Goal: Use online tool/utility: Utilize a website feature to perform a specific function

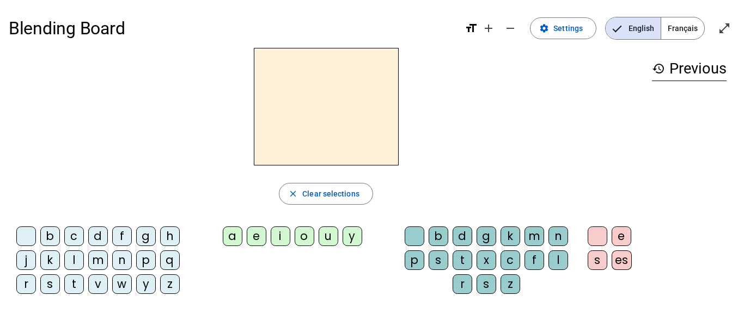
click at [686, 24] on span "Français" at bounding box center [682, 28] width 43 height 22
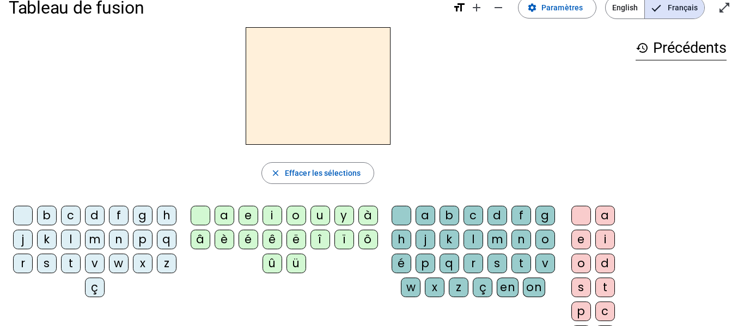
scroll to position [22, 0]
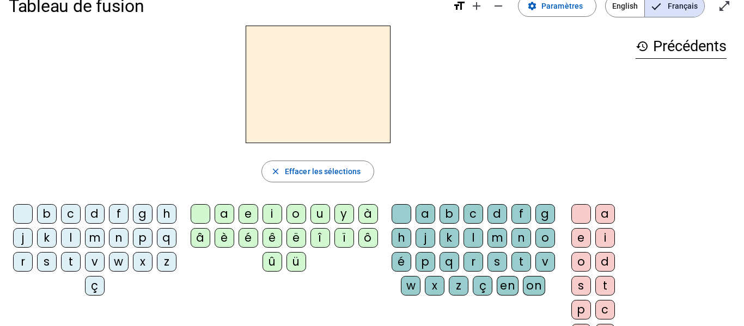
click at [81, 239] on div "l" at bounding box center [71, 238] width 20 height 20
click at [221, 215] on div "a" at bounding box center [225, 214] width 20 height 20
click at [326, 88] on h2 "la" at bounding box center [318, 85] width 145 height 118
click at [222, 215] on div "a" at bounding box center [225, 214] width 20 height 20
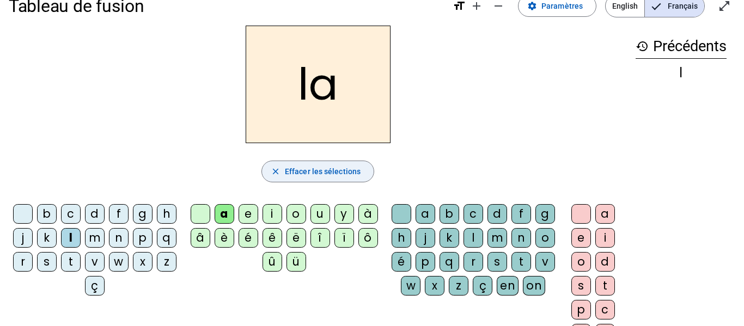
click at [308, 171] on span "Effacer les sélections" at bounding box center [323, 171] width 76 height 13
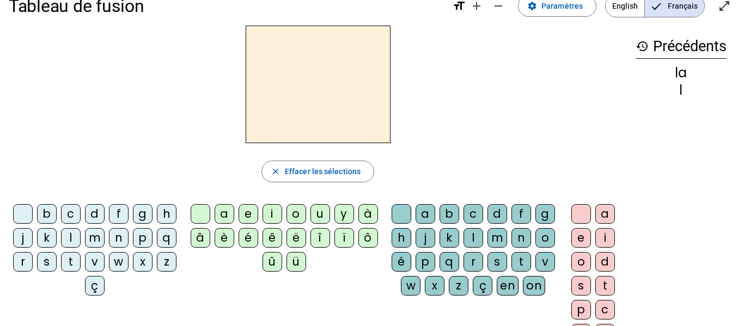
click at [81, 239] on div "l" at bounding box center [71, 238] width 20 height 20
click at [252, 209] on div "e" at bounding box center [248, 214] width 20 height 20
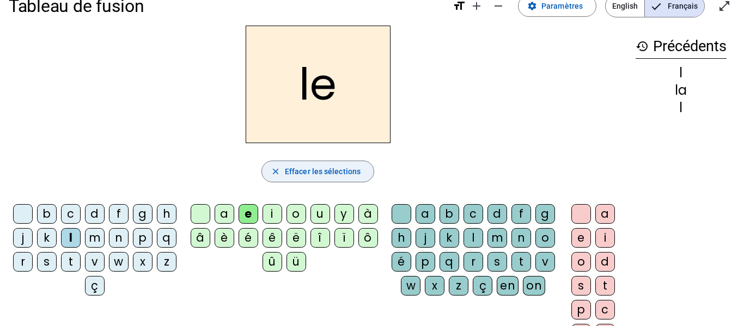
click at [275, 169] on mat-icon "close" at bounding box center [276, 172] width 10 height 10
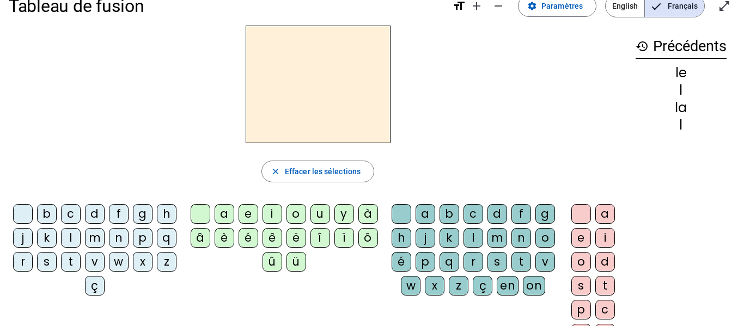
click at [81, 238] on div "l" at bounding box center [71, 238] width 20 height 20
click at [326, 212] on div "u" at bounding box center [320, 214] width 20 height 20
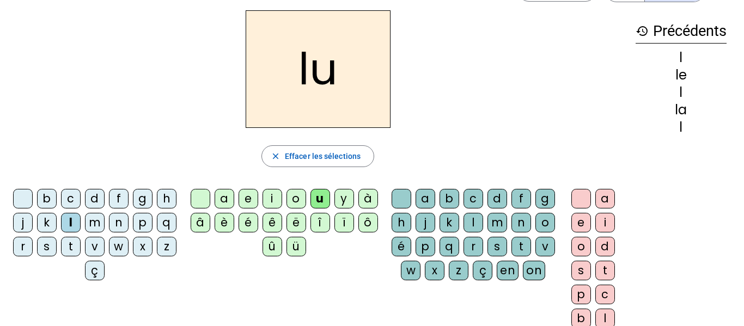
scroll to position [0, 0]
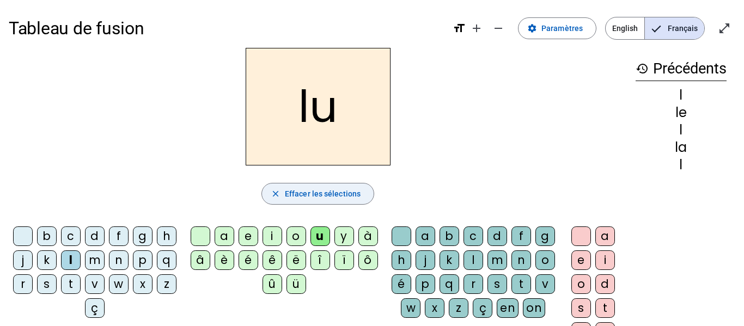
click at [308, 191] on span "Effacer les sélections" at bounding box center [323, 193] width 76 height 13
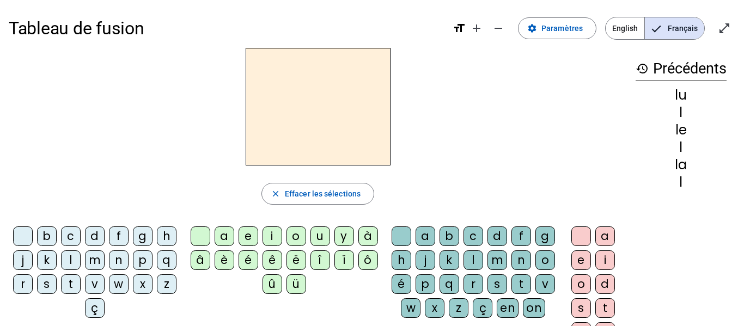
click at [81, 283] on div "t" at bounding box center [71, 284] width 20 height 20
click at [320, 241] on div "u" at bounding box center [320, 237] width 20 height 20
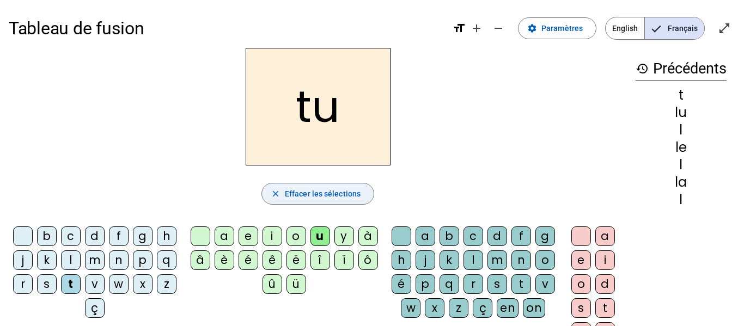
click at [323, 191] on span "Effacer les sélections" at bounding box center [323, 193] width 76 height 13
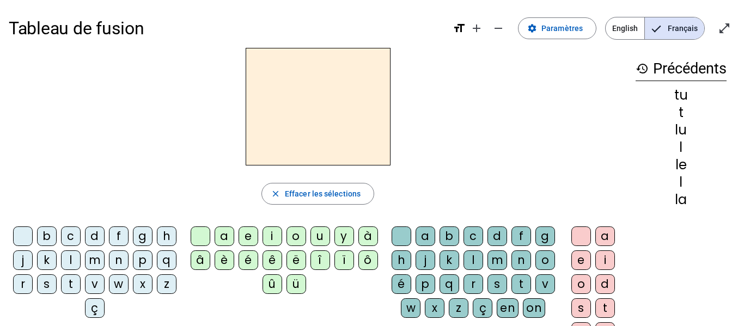
click at [81, 280] on div "t" at bounding box center [71, 284] width 20 height 20
click at [248, 234] on div "e" at bounding box center [248, 237] width 20 height 20
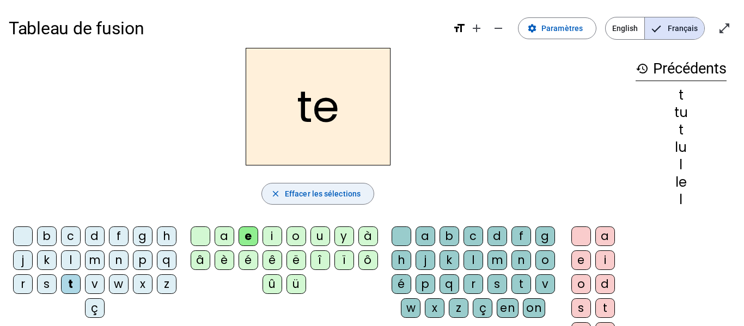
click at [296, 193] on span "Effacer les sélections" at bounding box center [323, 193] width 76 height 13
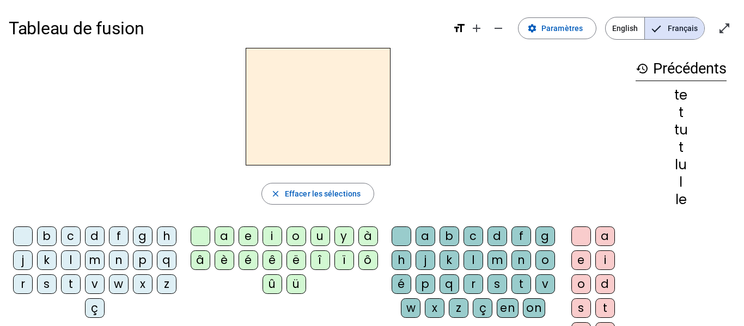
click at [81, 282] on div "t" at bounding box center [71, 284] width 20 height 20
click at [225, 236] on div "a" at bounding box center [225, 237] width 20 height 20
